Goal: Find specific page/section: Find specific page/section

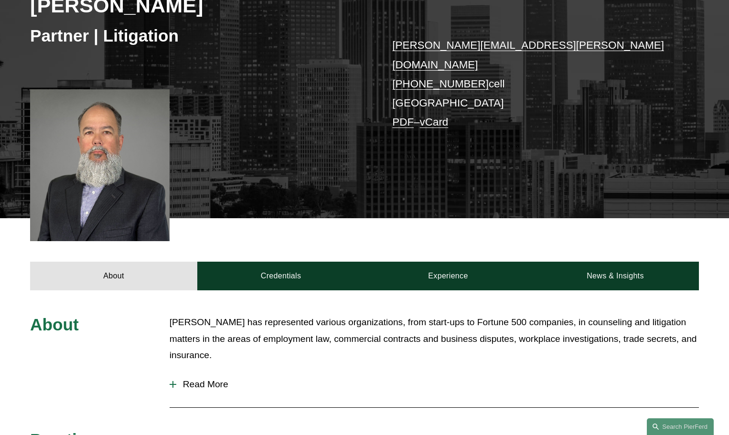
scroll to position [191, 0]
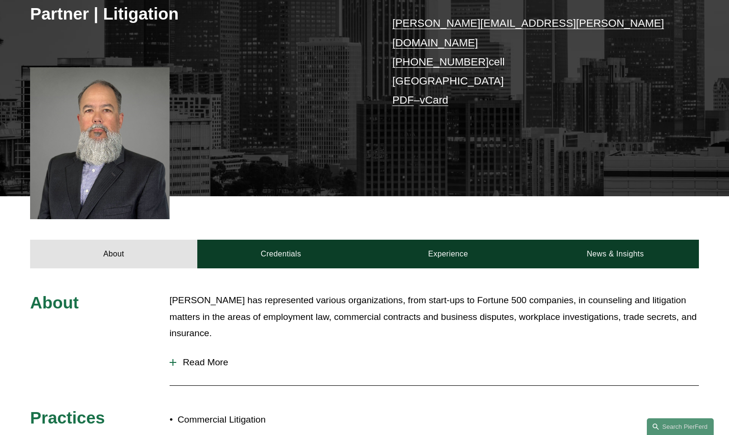
drag, startPoint x: 177, startPoint y: 351, endPoint x: 185, endPoint y: 351, distance: 7.7
click at [177, 358] on span "Read More" at bounding box center [437, 363] width 523 height 11
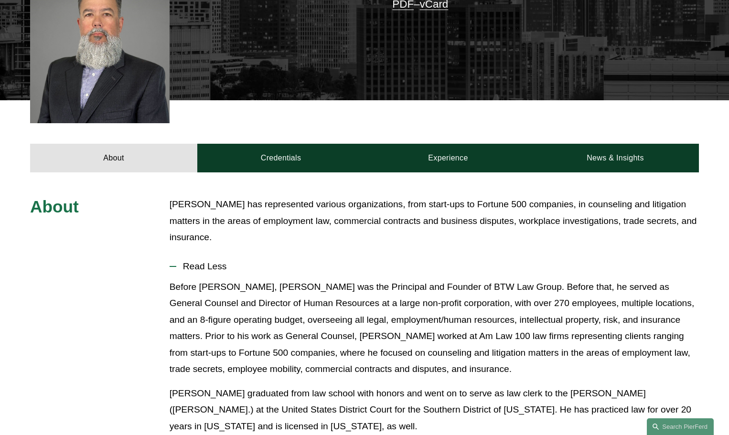
scroll to position [287, 0]
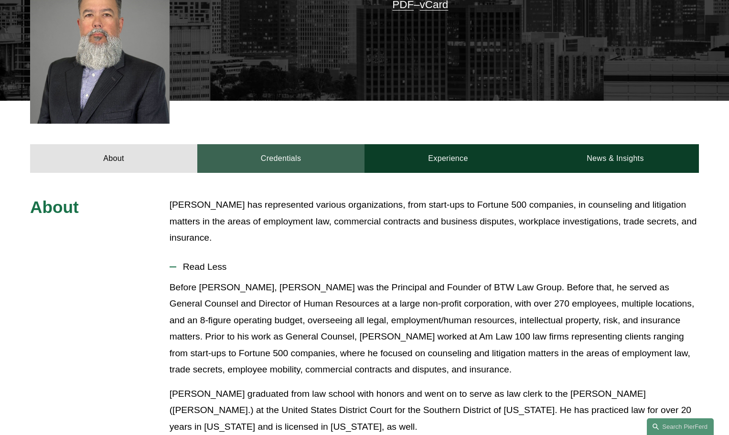
click at [288, 149] on link "Credentials" at bounding box center [280, 158] width 167 height 29
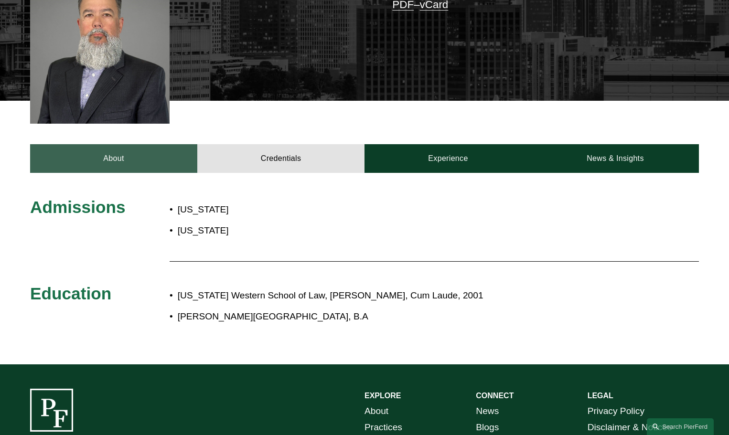
click at [139, 150] on link "About" at bounding box center [113, 158] width 167 height 29
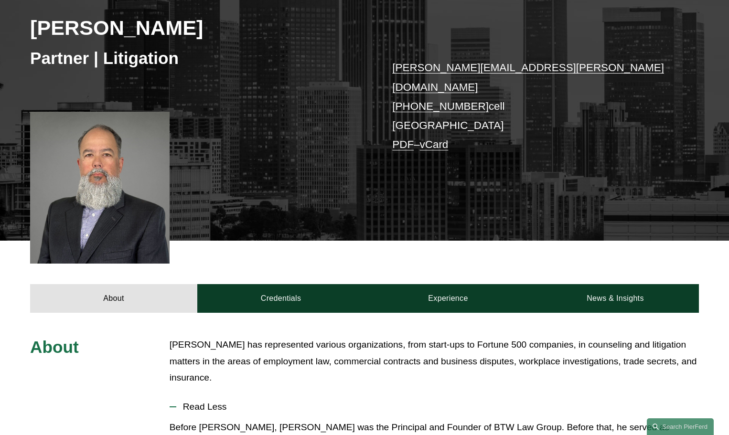
scroll to position [0, 0]
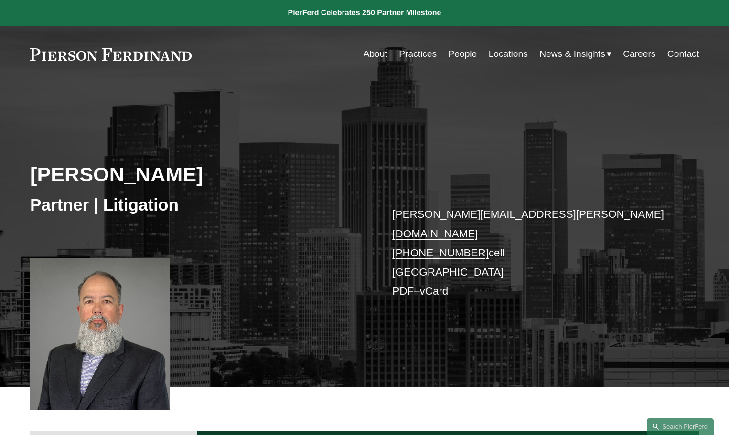
click at [502, 54] on link "Locations" at bounding box center [508, 54] width 39 height 18
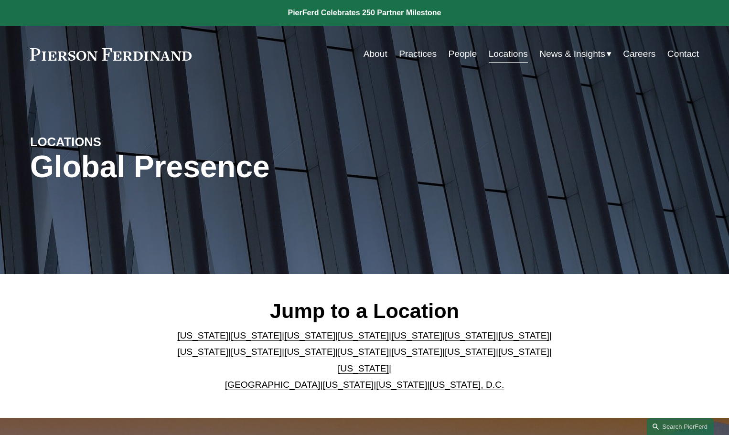
click at [238, 341] on link "[US_STATE]" at bounding box center [256, 336] width 51 height 10
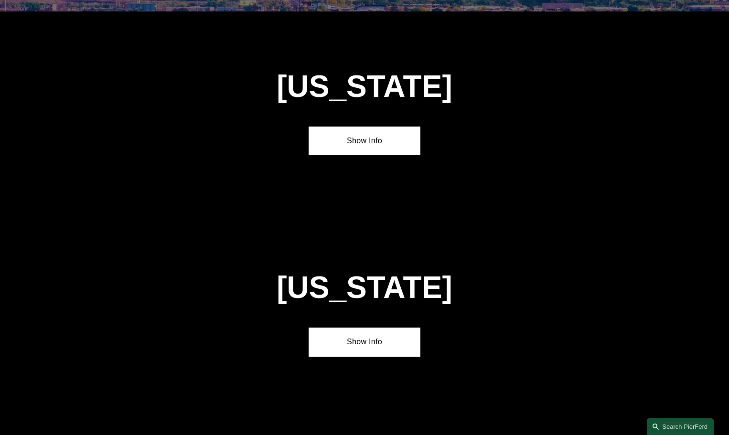
scroll to position [620, 0]
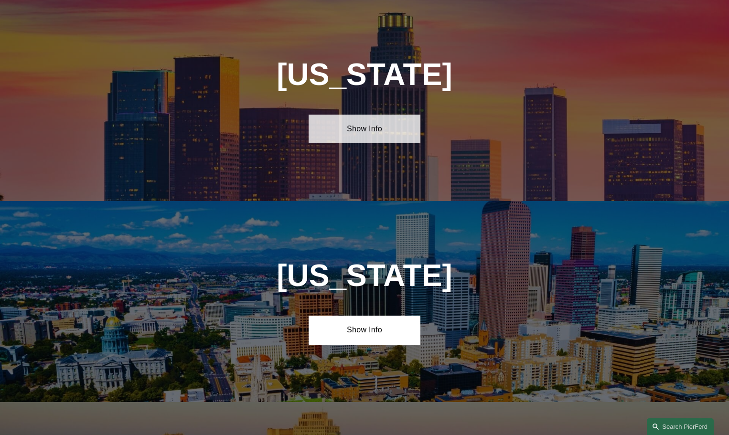
click at [372, 138] on link "Show Info" at bounding box center [364, 129] width 111 height 29
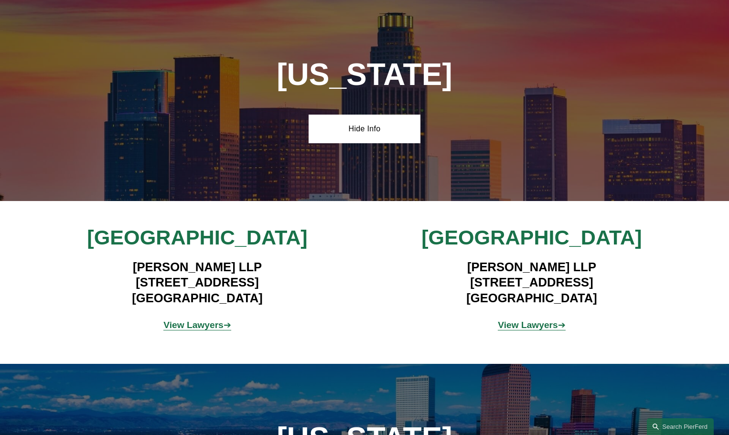
click at [205, 325] on strong "View Lawyers" at bounding box center [193, 325] width 60 height 10
